Goal: Transaction & Acquisition: Purchase product/service

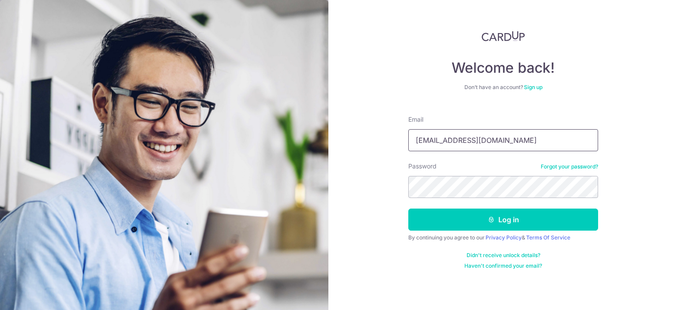
type input "[EMAIL_ADDRESS][DOMAIN_NAME]"
click at [409, 209] on button "Log in" at bounding box center [504, 220] width 190 height 22
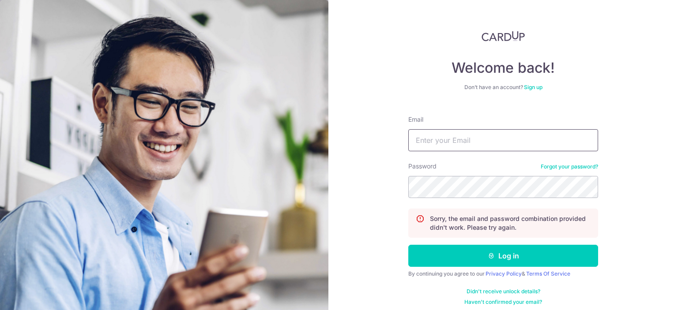
click at [473, 139] on input "Email" at bounding box center [504, 140] width 190 height 22
type input "[EMAIL_ADDRESS][DOMAIN_NAME]"
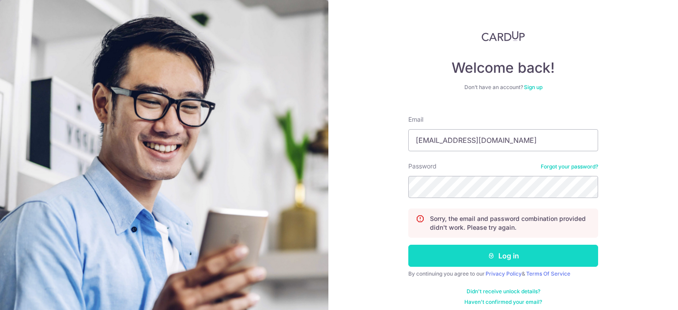
click at [493, 257] on button "Log in" at bounding box center [504, 256] width 190 height 22
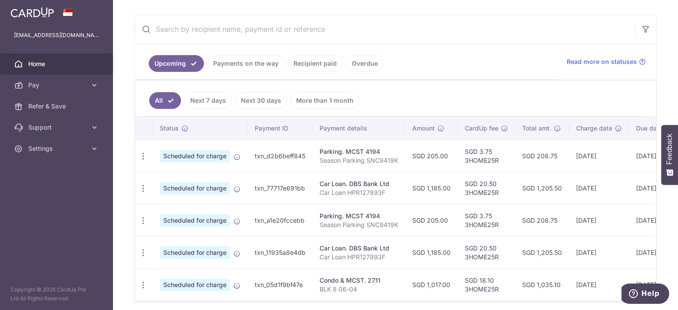
scroll to position [177, 0]
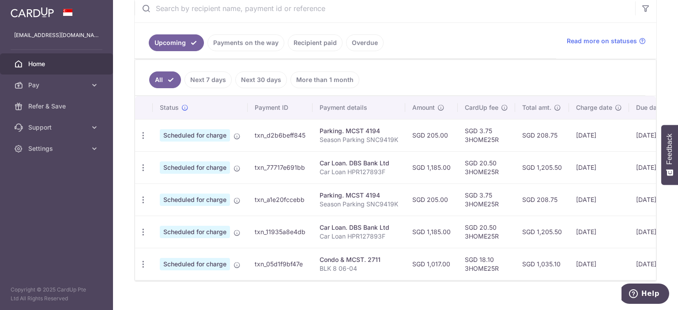
click at [268, 44] on link "Payments on the way" at bounding box center [246, 42] width 77 height 17
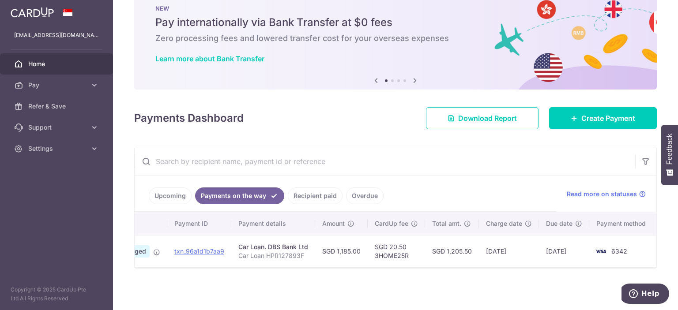
scroll to position [0, 0]
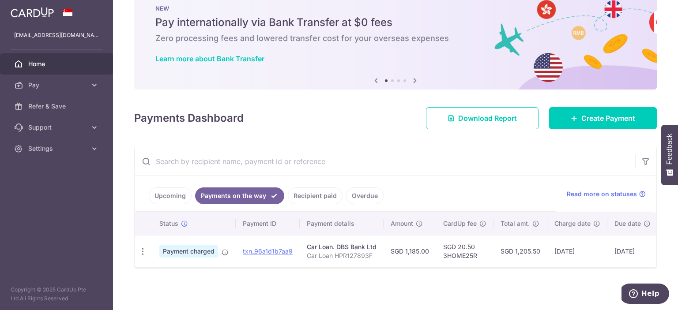
click at [320, 190] on link "Recipient paid" at bounding box center [315, 196] width 55 height 17
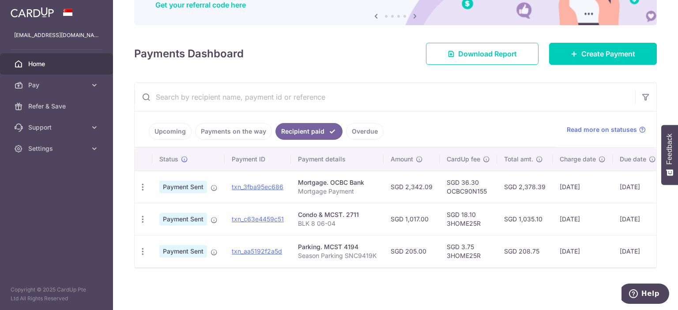
click at [78, 65] on span "Home" at bounding box center [57, 64] width 58 height 9
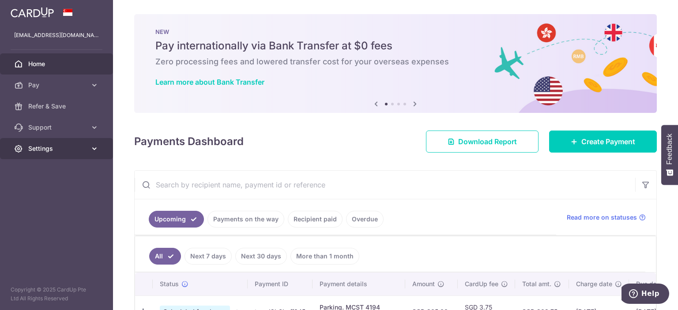
click at [64, 149] on span "Settings" at bounding box center [57, 148] width 58 height 9
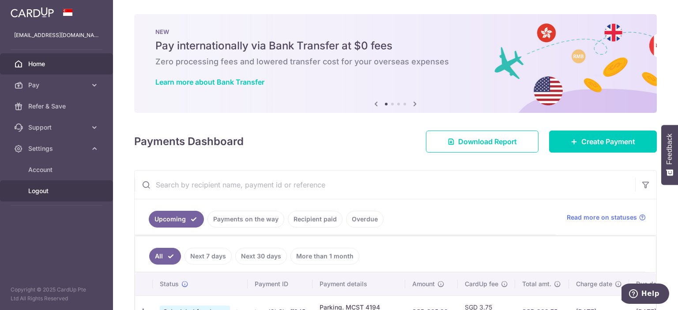
click at [48, 190] on span "Logout" at bounding box center [57, 191] width 58 height 9
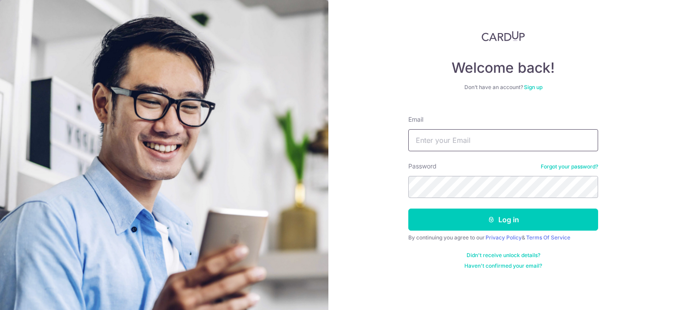
click at [449, 142] on input "Email" at bounding box center [504, 140] width 190 height 22
type input "[EMAIL_ADDRESS][DOMAIN_NAME]"
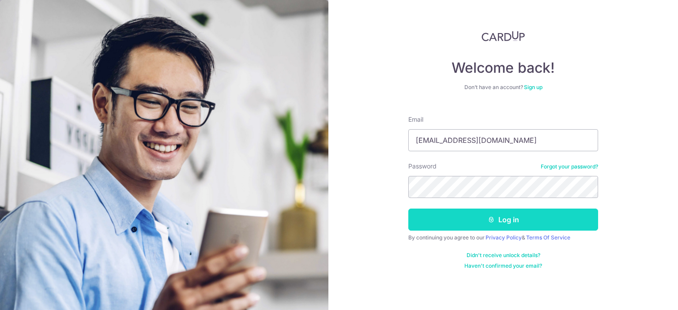
click at [496, 223] on button "Log in" at bounding box center [504, 220] width 190 height 22
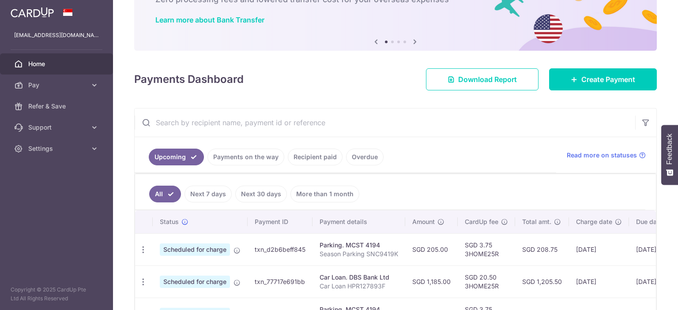
scroll to position [88, 0]
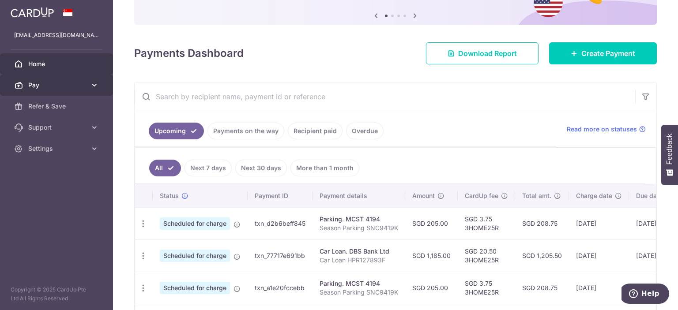
click at [79, 80] on link "Pay" at bounding box center [56, 85] width 113 height 21
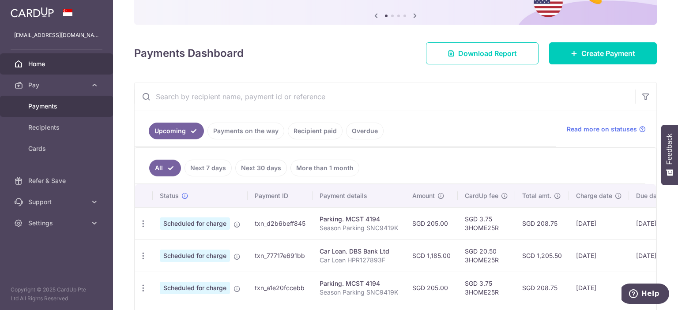
click at [62, 110] on span "Payments" at bounding box center [57, 106] width 58 height 9
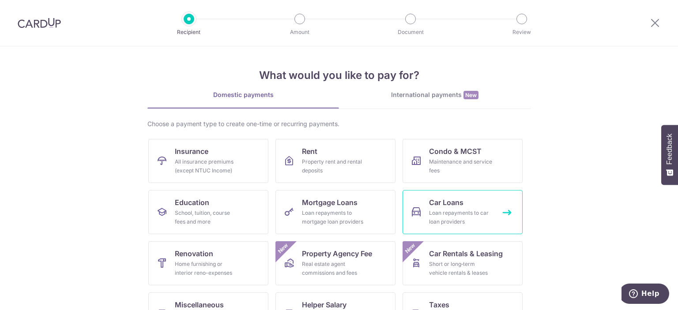
click at [463, 217] on div "Loan repayments to car loan providers" at bounding box center [461, 218] width 64 height 18
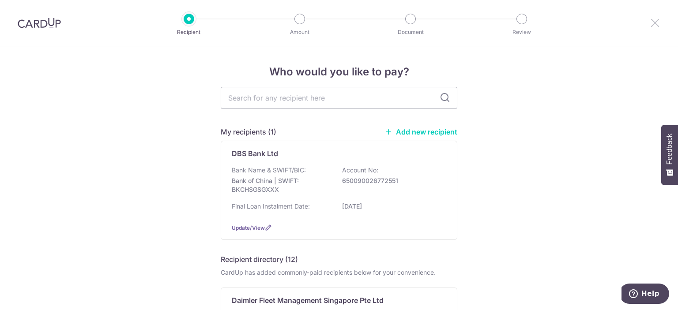
click at [655, 22] on icon at bounding box center [655, 22] width 11 height 11
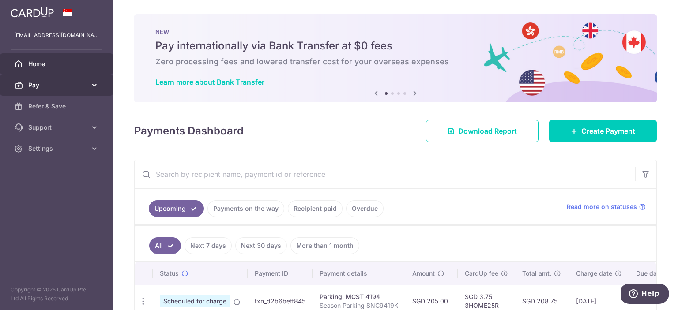
click at [92, 90] on link "Pay" at bounding box center [56, 85] width 113 height 21
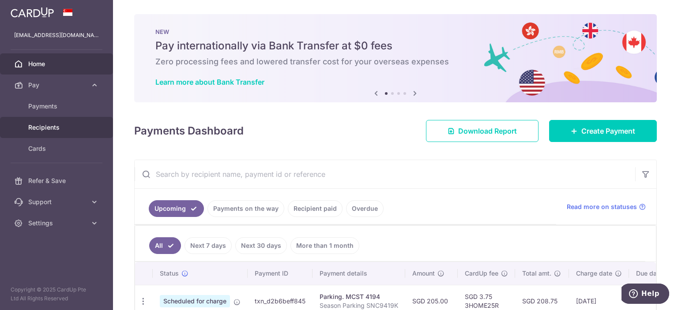
click at [83, 133] on link "Recipients" at bounding box center [56, 127] width 113 height 21
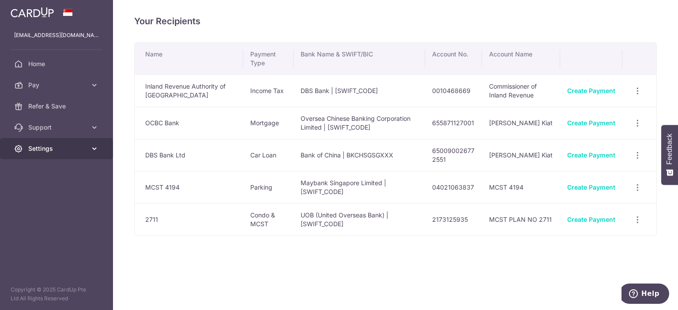
click at [68, 152] on span "Settings" at bounding box center [57, 148] width 58 height 9
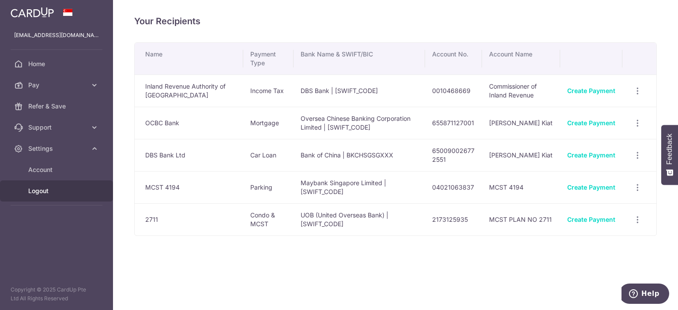
click at [57, 192] on span "Logout" at bounding box center [57, 191] width 58 height 9
